Goal: Download file/media

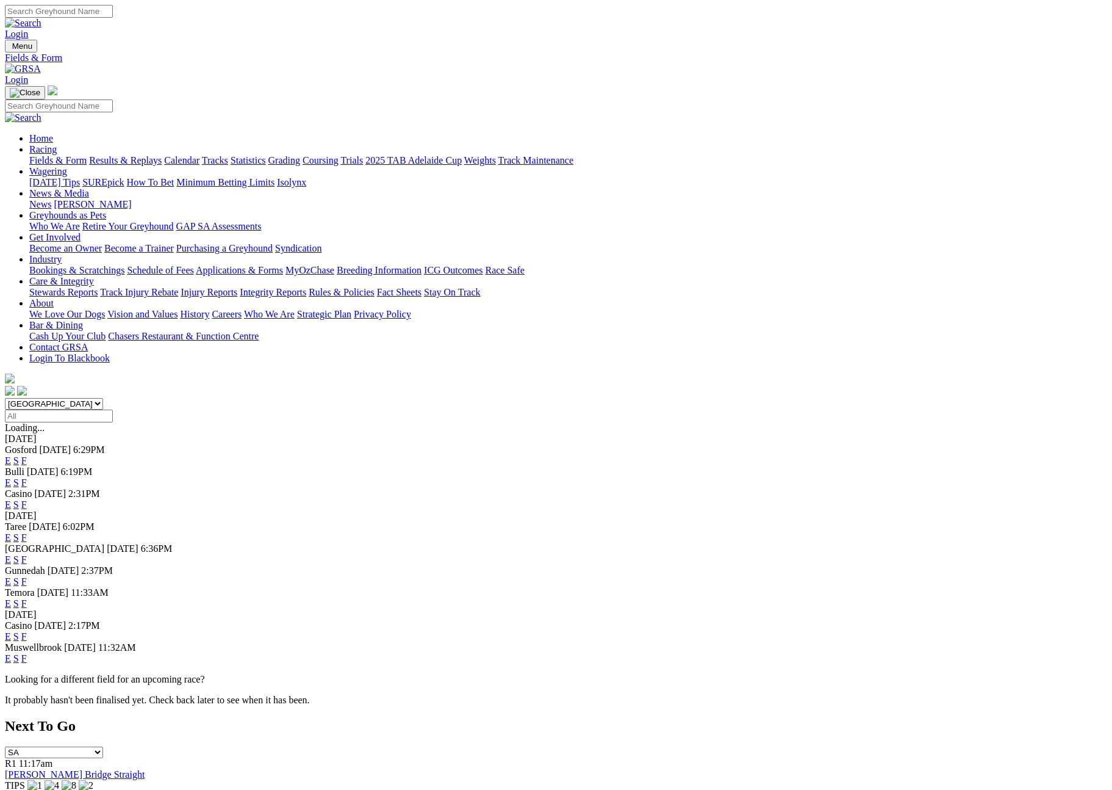
click at [113, 409] on input "Select date" at bounding box center [59, 415] width 108 height 13
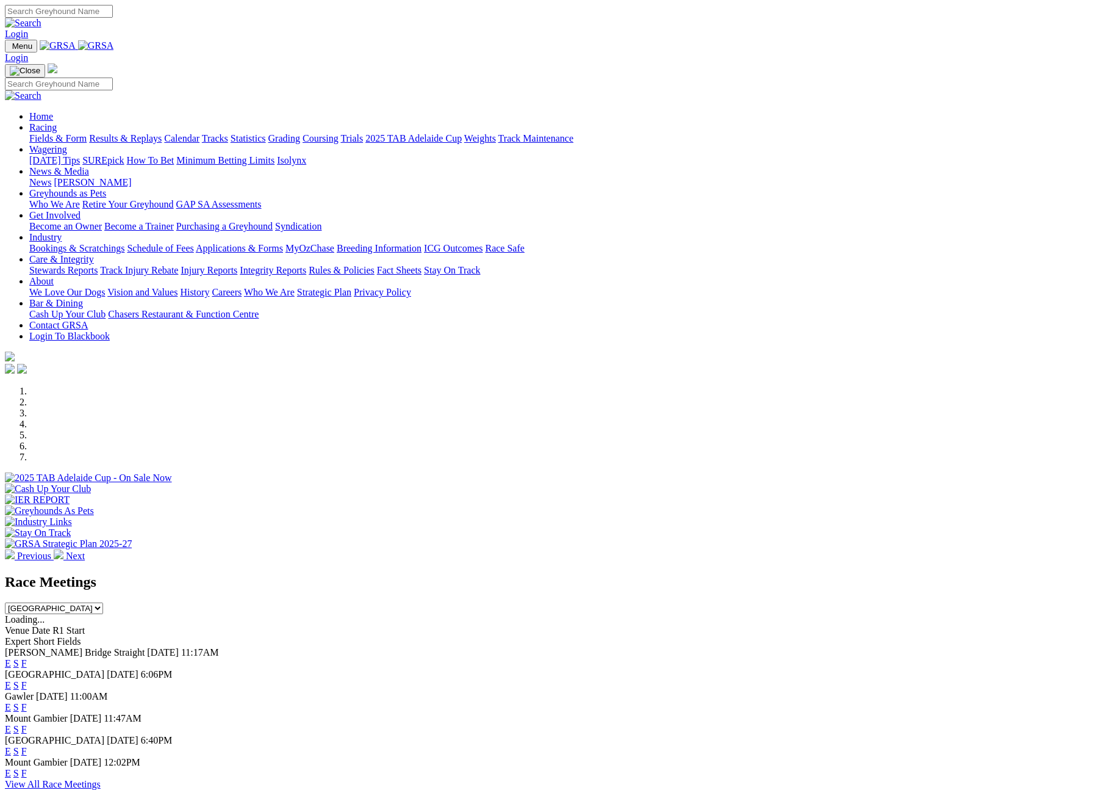
scroll to position [404, 0]
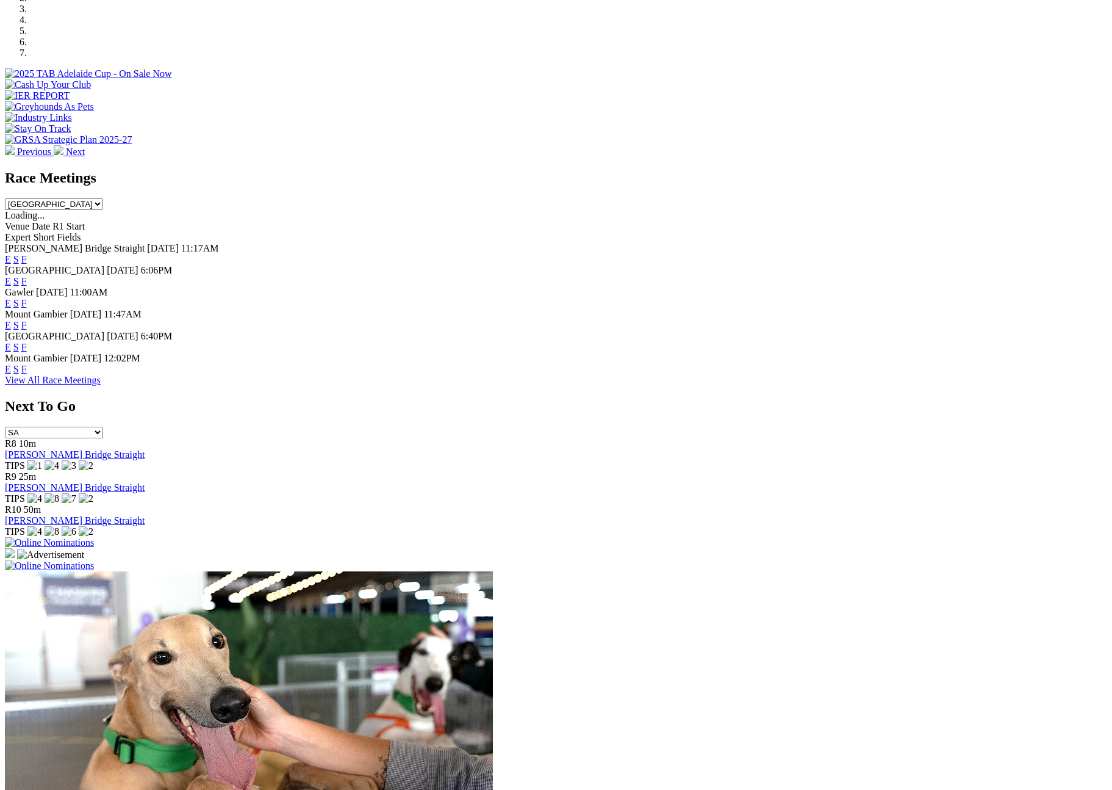
click at [103, 198] on select "South Australia New South Wales Northern Territory Queensland Tasmania Victoria…" at bounding box center [54, 204] width 98 height 12
click at [27, 342] on link "F" at bounding box center [23, 347] width 5 height 10
click at [103, 198] on select "South Australia New South Wales Northern Territory Queensland Tasmania Victoria…" at bounding box center [54, 204] width 98 height 12
select select "QLD"
click at [103, 198] on select "South Australia New South Wales Northern Territory Queensland Tasmania Victoria…" at bounding box center [54, 204] width 98 height 12
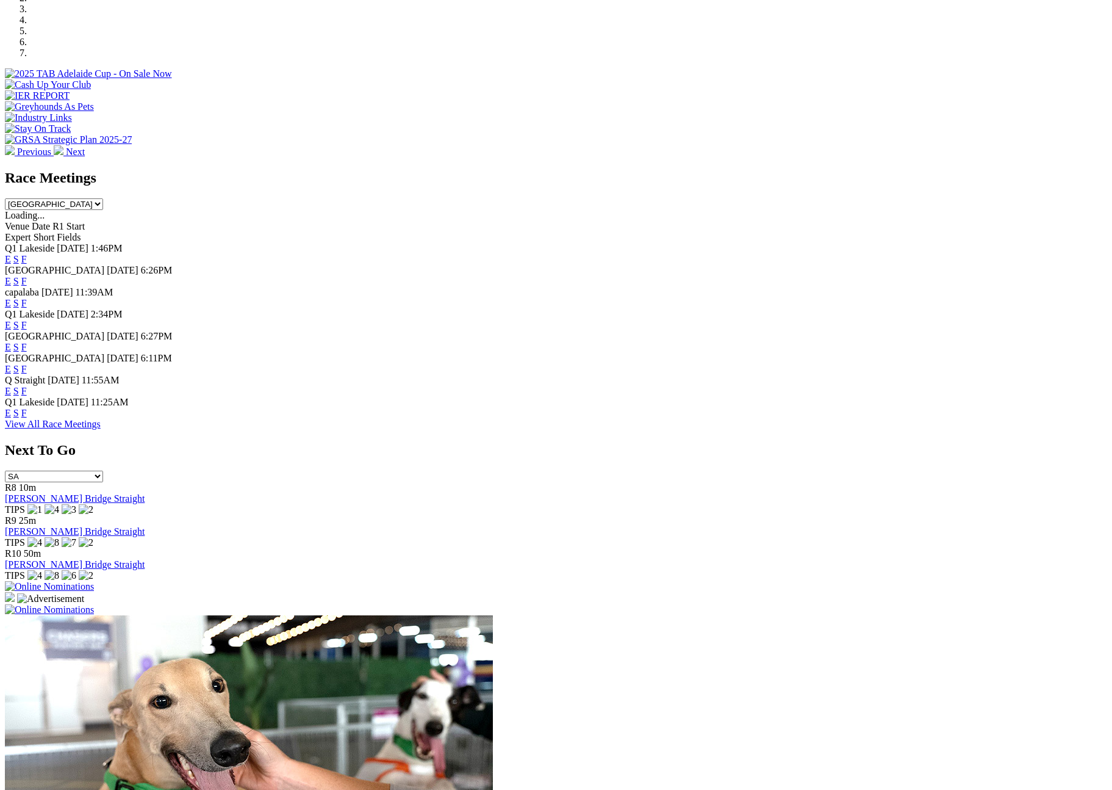
click at [27, 366] on link "F" at bounding box center [23, 369] width 5 height 10
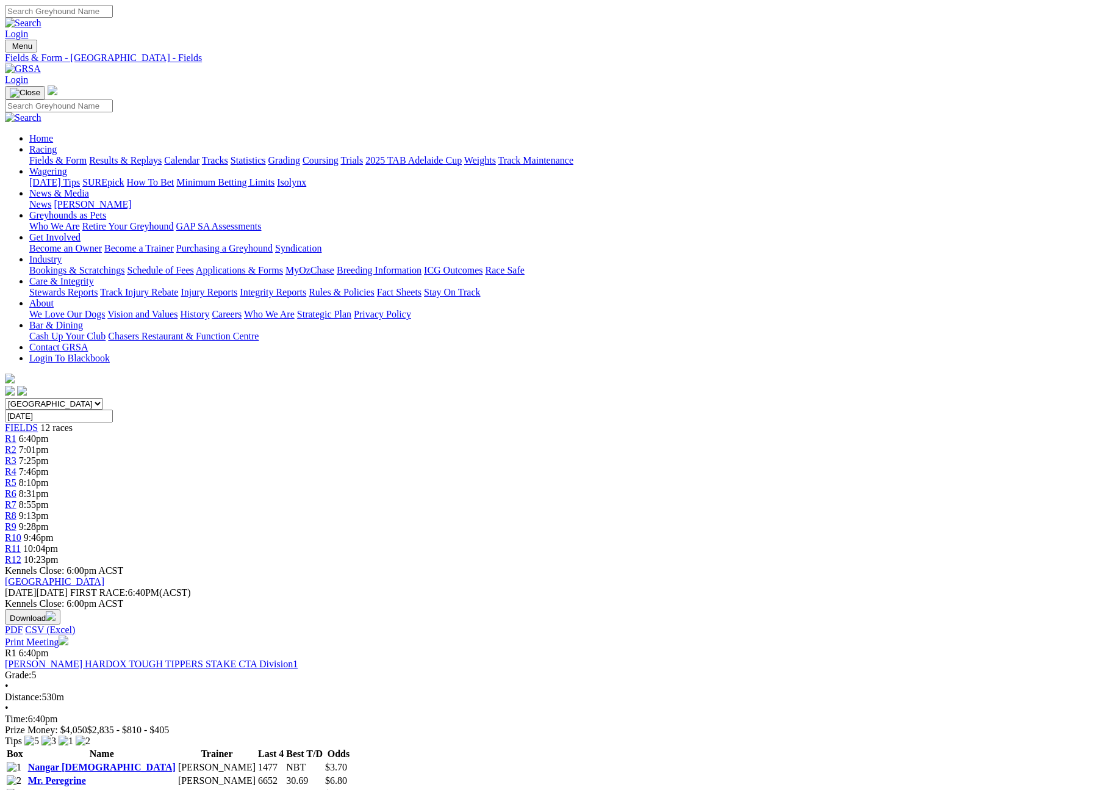
click at [60, 609] on button "Download" at bounding box center [33, 616] width 56 height 15
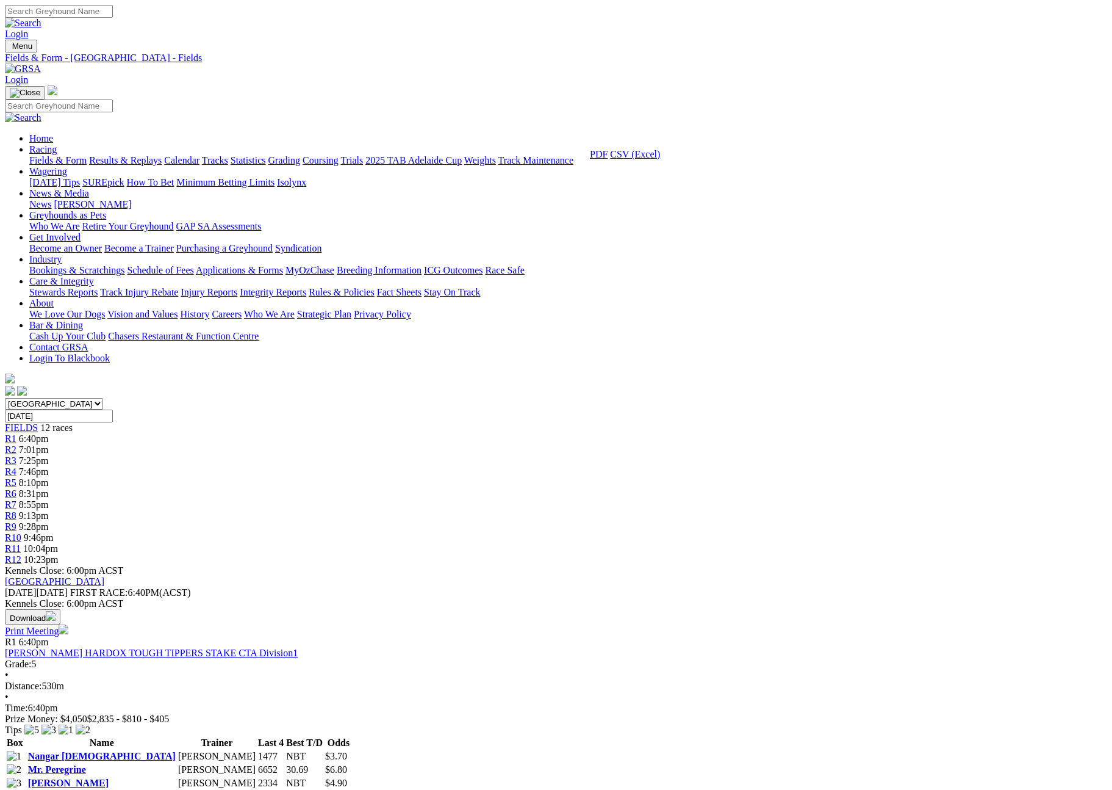
click at [660, 159] on link "CSV (Excel)" at bounding box center [635, 154] width 50 height 10
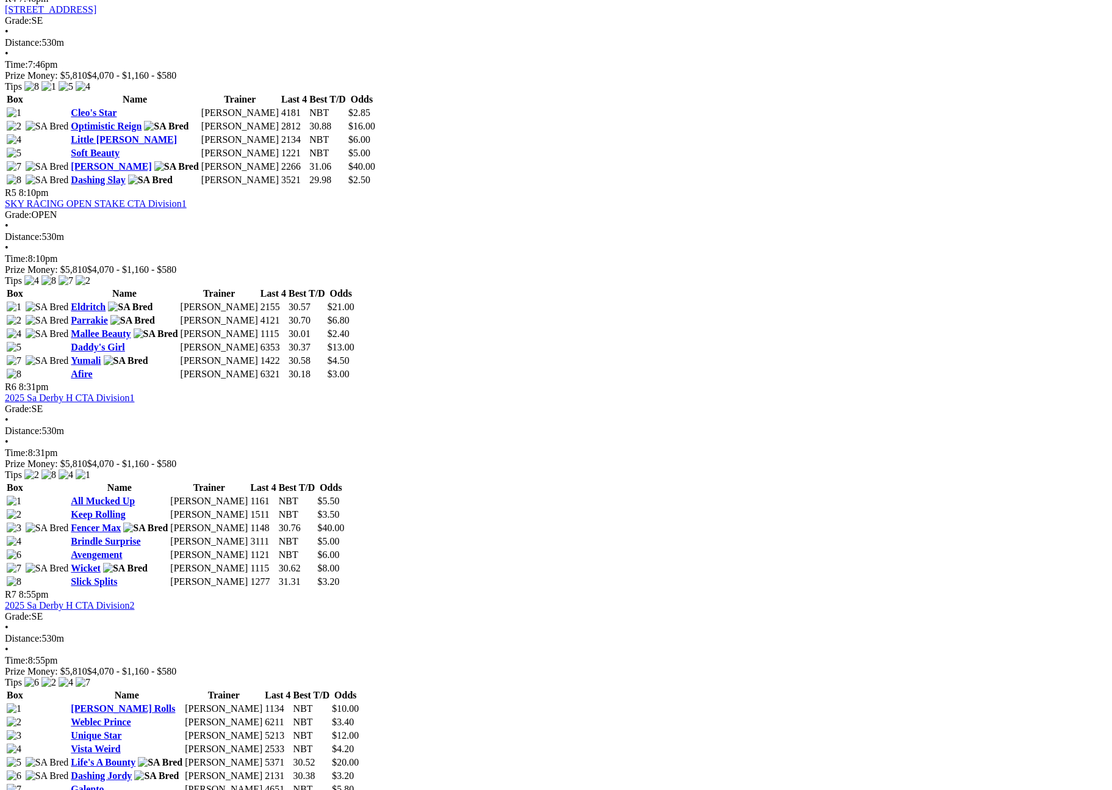
scroll to position [1397, 0]
